Goal: Task Accomplishment & Management: Manage account settings

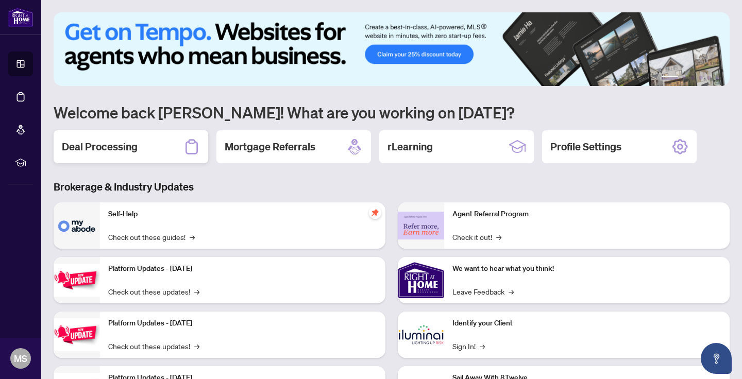
click at [117, 145] on h2 "Deal Processing" at bounding box center [100, 147] width 76 height 14
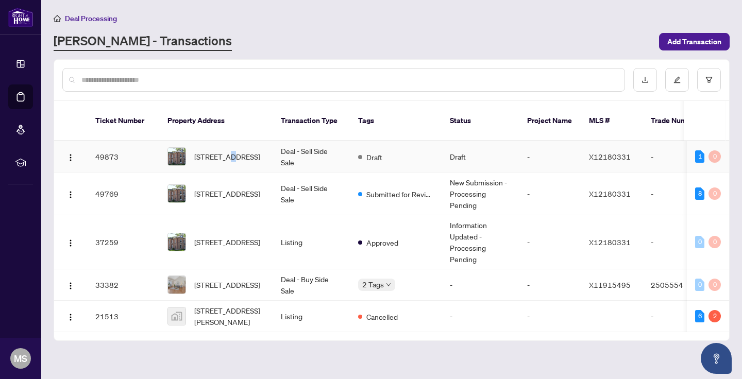
click at [227, 151] on span "[STREET_ADDRESS]" at bounding box center [227, 156] width 66 height 11
click at [219, 188] on span "[STREET_ADDRESS]" at bounding box center [227, 193] width 66 height 11
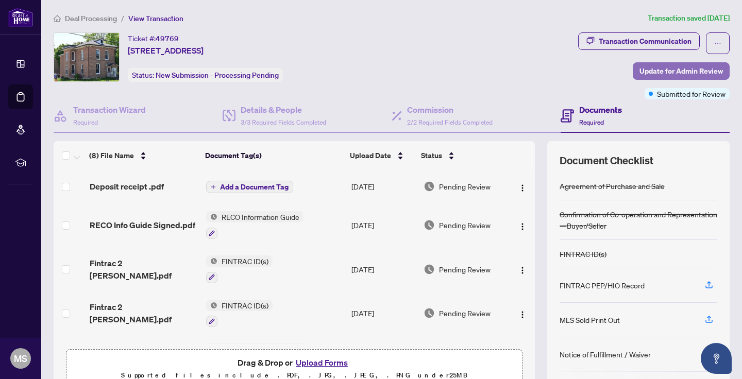
click at [646, 70] on span "Update for Admin Review" at bounding box center [680, 71] width 83 height 16
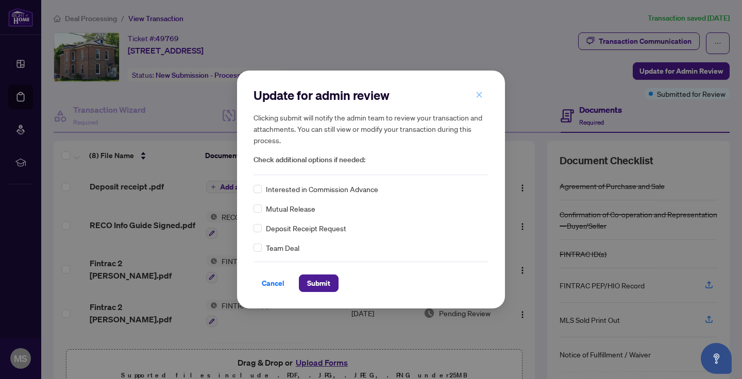
click at [480, 95] on icon "close" at bounding box center [479, 94] width 7 height 7
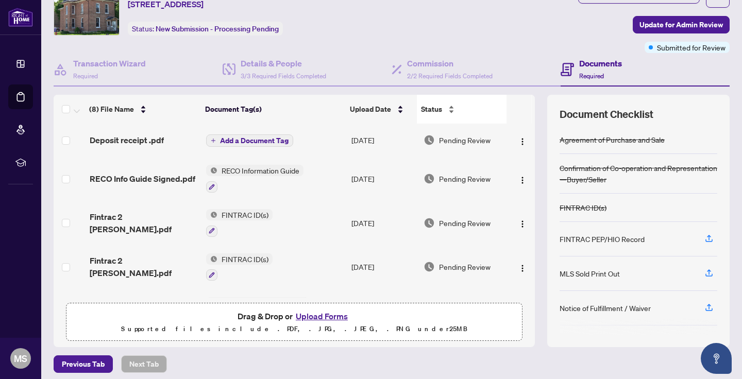
scroll to position [52, 0]
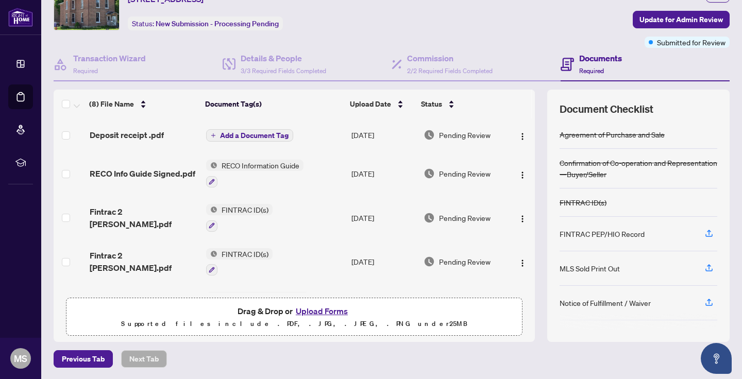
click at [315, 310] on button "Upload Forms" at bounding box center [322, 311] width 58 height 13
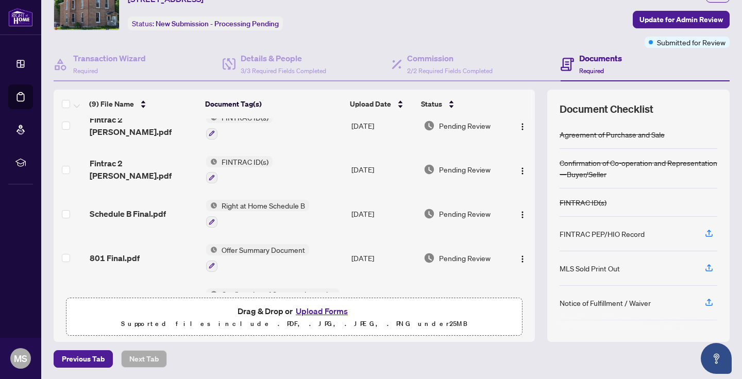
scroll to position [0, 0]
